Goal: Information Seeking & Learning: Learn about a topic

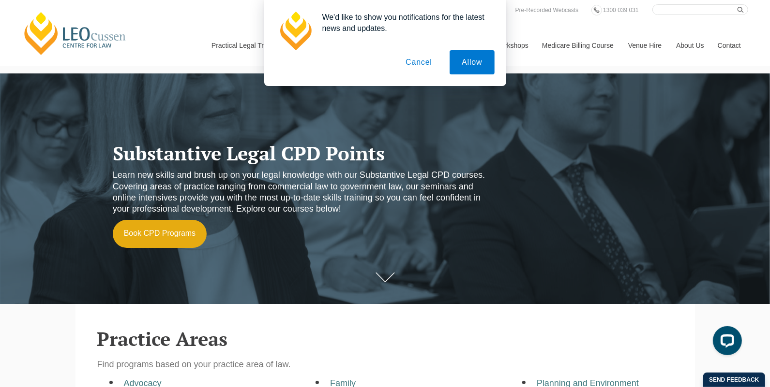
click at [401, 60] on button "Cancel" at bounding box center [418, 62] width 51 height 24
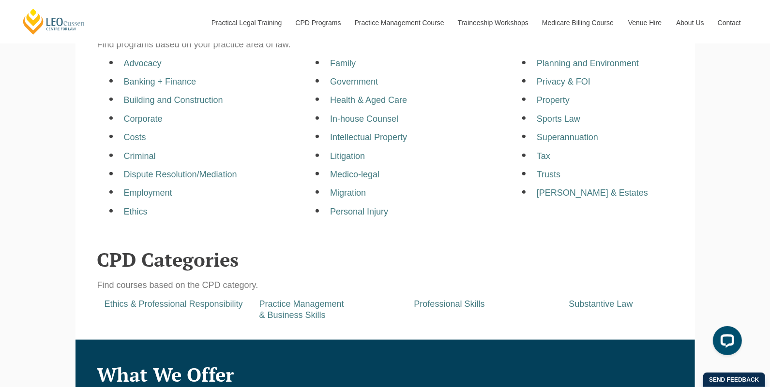
scroll to position [368, 0]
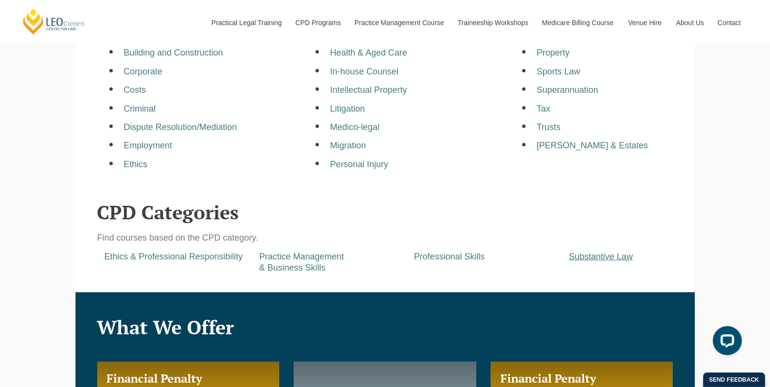
click at [616, 258] on a=pages/cpd-programs&taxons=pages/cpd-programs/cpd-category/substantive-law&_gl=1*10ho0io*_gcl_au*NTEzODA1MjkzLjE3NTU4MTk1NDc "Substantive Law" at bounding box center [601, 257] width 64 height 10
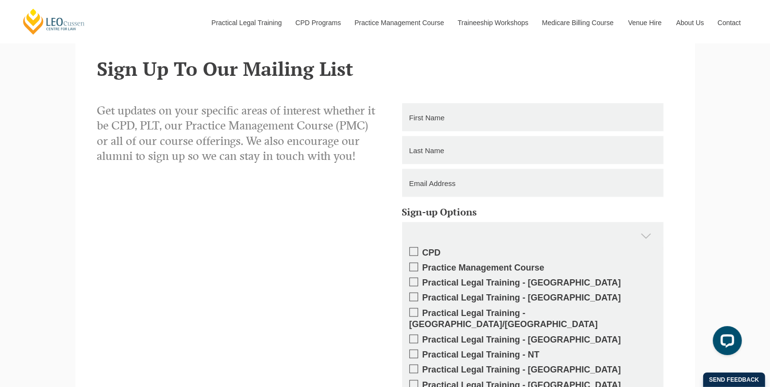
scroll to position [1082, 0]
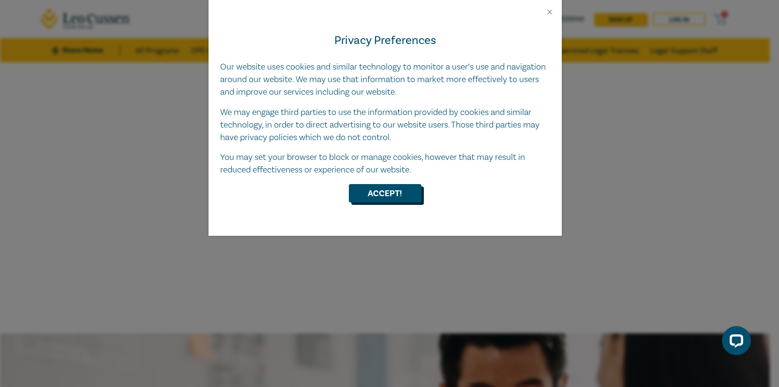
click at [380, 199] on button "Accept!" at bounding box center [385, 193] width 73 height 18
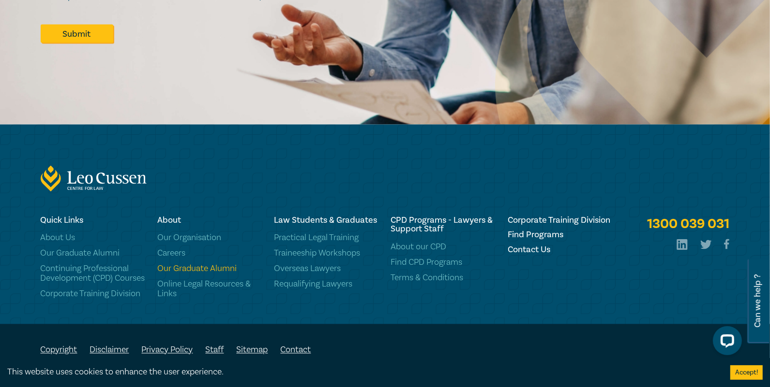
scroll to position [1316, 0]
